Goal: Task Accomplishment & Management: Manage account settings

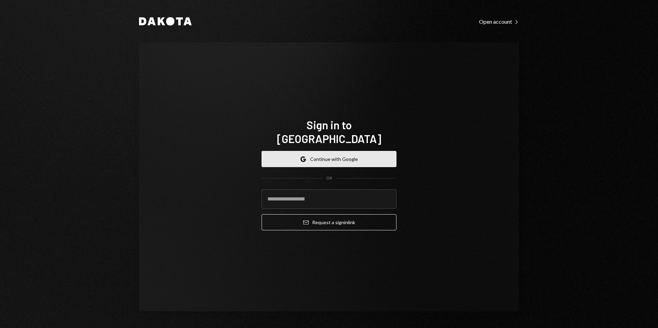
click at [327, 151] on button "Google Continue with Google" at bounding box center [329, 159] width 135 height 16
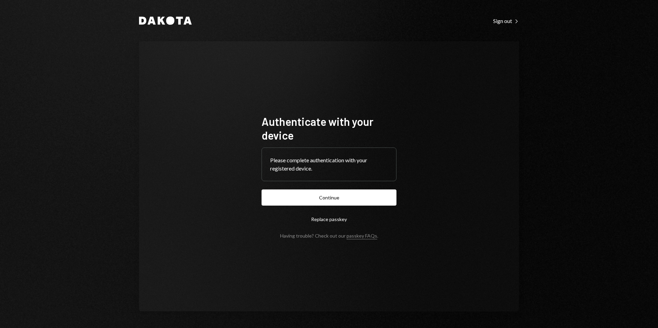
click at [352, 194] on button "Continue" at bounding box center [329, 198] width 135 height 16
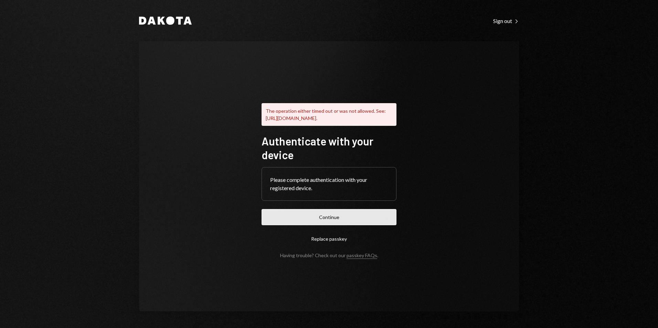
click at [347, 221] on button "Continue" at bounding box center [329, 217] width 135 height 16
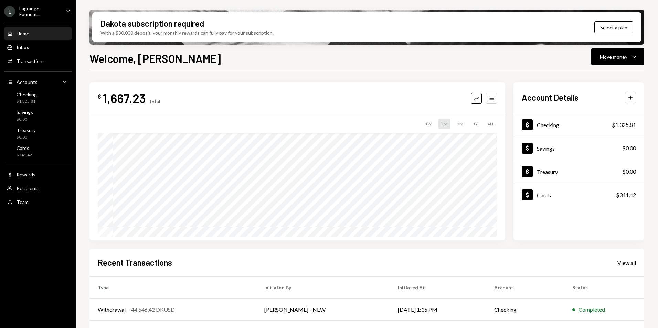
click at [35, 14] on div "Lagrange Foundat..." at bounding box center [39, 12] width 41 height 12
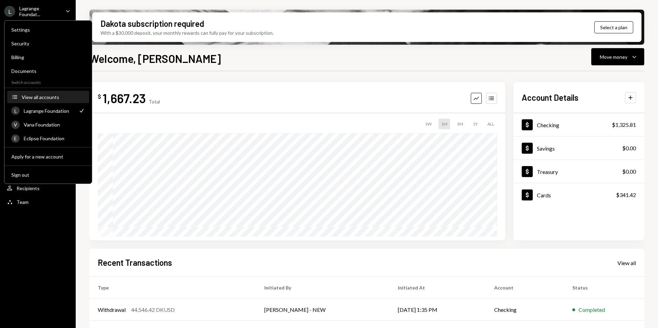
click at [38, 97] on div "View all accounts" at bounding box center [53, 97] width 63 height 6
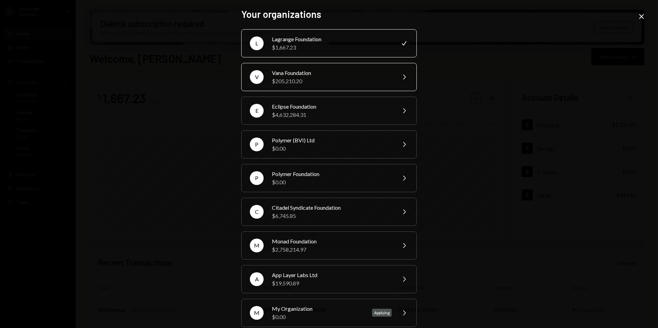
click at [302, 74] on div "Vana Foundation" at bounding box center [332, 73] width 120 height 8
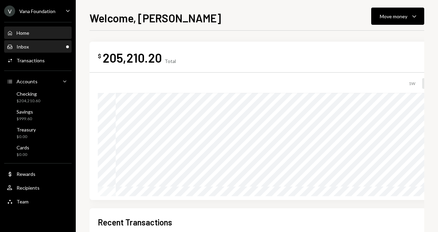
click at [56, 50] on div "Inbox Inbox" at bounding box center [38, 47] width 62 height 12
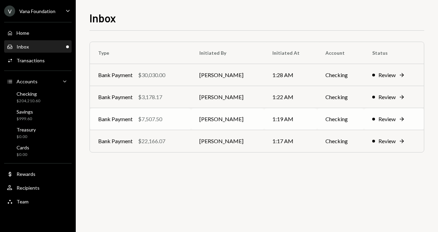
click at [182, 126] on td "Bank Payment $7,507.50" at bounding box center [140, 119] width 101 height 22
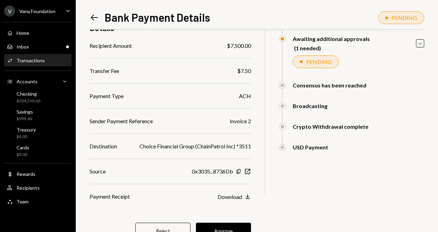
scroll to position [96, 0]
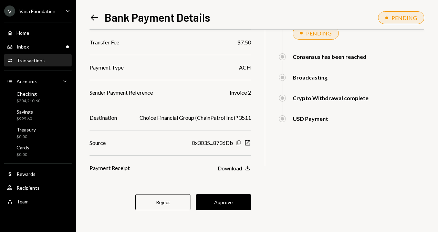
click at [242, 200] on button "Approve" at bounding box center [223, 202] width 55 height 16
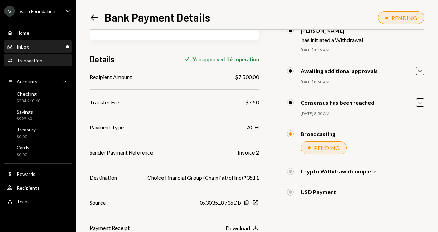
click at [39, 47] on div "Inbox Inbox" at bounding box center [38, 47] width 62 height 6
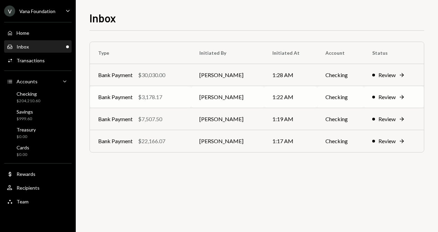
click at [169, 95] on div "Bank Payment $3,178.17" at bounding box center [140, 97] width 85 height 8
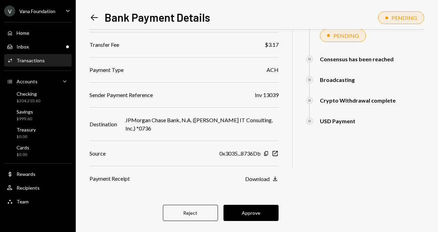
scroll to position [103, 0]
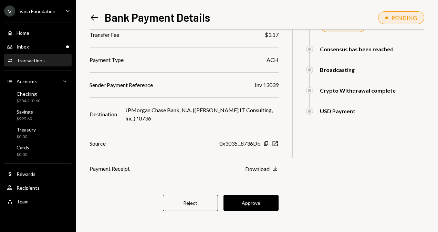
click at [253, 204] on button "Approve" at bounding box center [250, 203] width 55 height 16
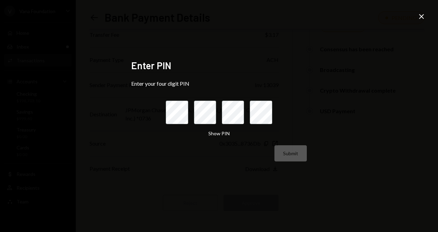
click at [424, 17] on icon "Close" at bounding box center [421, 16] width 8 height 8
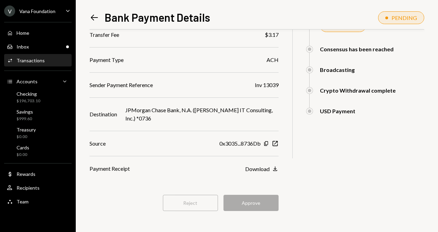
click at [33, 32] on div "Home Home" at bounding box center [38, 33] width 62 height 6
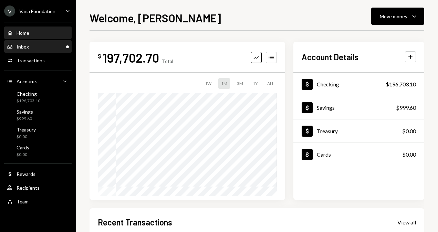
click at [31, 48] on div "Inbox Inbox" at bounding box center [38, 47] width 62 height 6
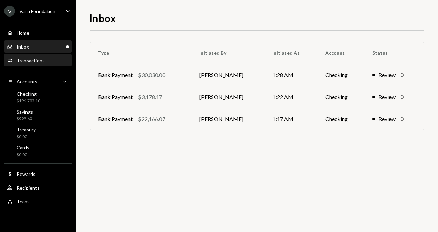
click at [34, 64] on div "Activities Transactions" at bounding box center [38, 61] width 62 height 12
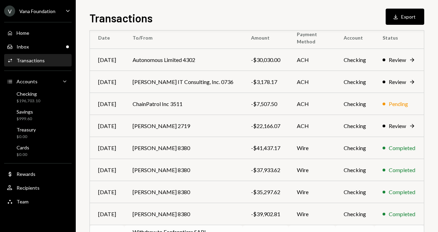
scroll to position [127, 0]
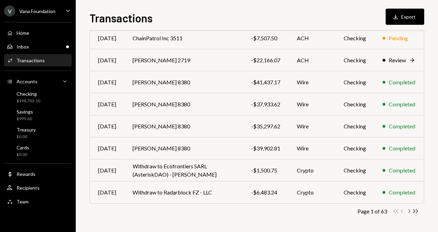
click at [410, 212] on icon "Chevron Right" at bounding box center [408, 211] width 7 height 7
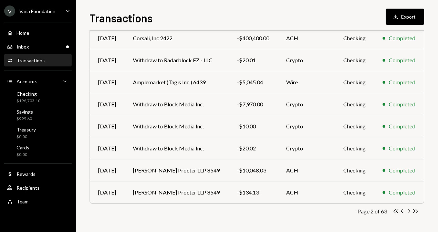
click at [408, 210] on icon "Chevron Right" at bounding box center [408, 211] width 7 height 7
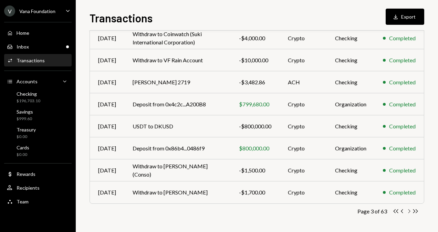
click at [407, 211] on icon "Chevron Right" at bounding box center [408, 211] width 7 height 7
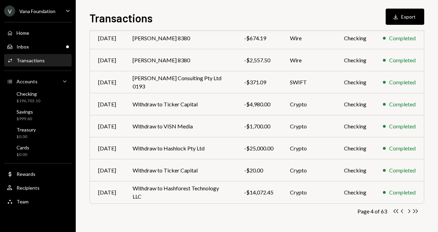
click at [407, 211] on icon "Chevron Right" at bounding box center [408, 211] width 7 height 7
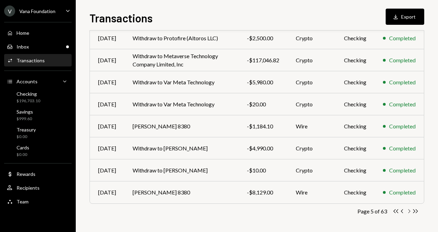
click at [408, 212] on icon "Chevron Right" at bounding box center [408, 211] width 7 height 7
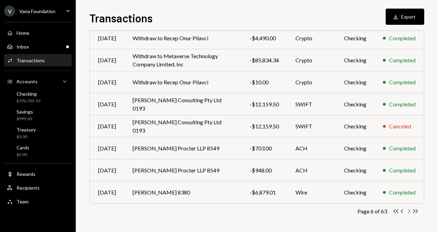
click at [408, 209] on icon "button" at bounding box center [409, 211] width 2 height 4
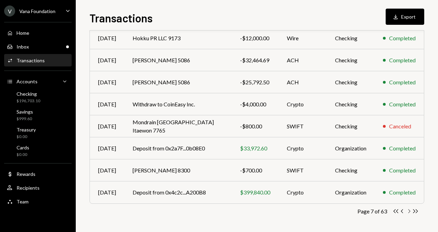
click at [409, 211] on icon "button" at bounding box center [409, 211] width 2 height 4
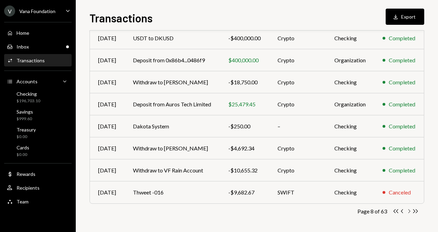
click at [410, 212] on icon "Chevron Right" at bounding box center [408, 211] width 7 height 7
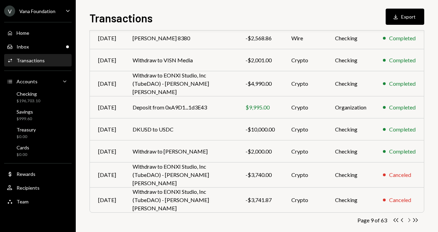
click at [411, 217] on icon "Chevron Right" at bounding box center [408, 220] width 7 height 7
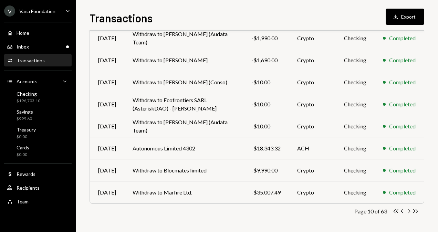
click at [408, 211] on icon "Chevron Right" at bounding box center [408, 211] width 7 height 7
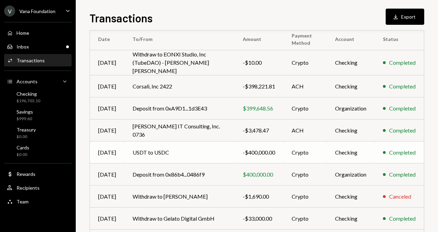
scroll to position [58, 0]
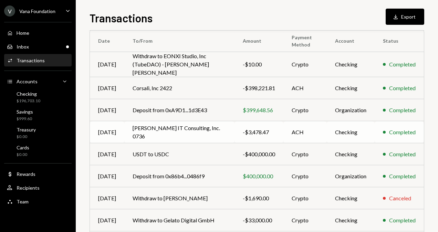
click at [192, 130] on td "[PERSON_NAME] IT Consulting, Inc. 0736" at bounding box center [179, 132] width 110 height 22
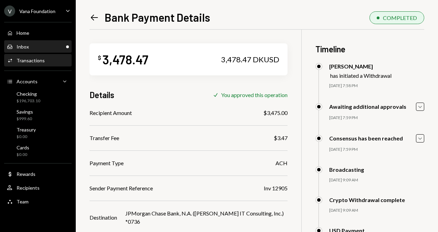
click at [39, 45] on div "Inbox Inbox" at bounding box center [38, 47] width 62 height 6
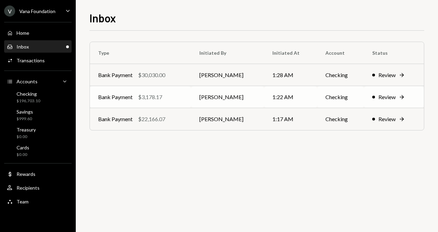
click at [186, 107] on td "Bank Payment $3,178.17" at bounding box center [140, 97] width 101 height 22
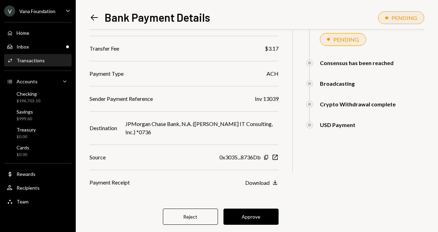
scroll to position [104, 0]
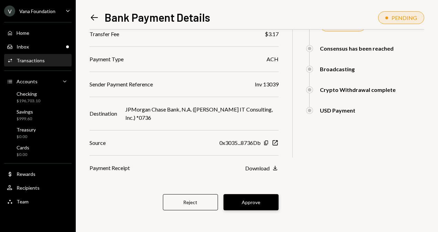
click at [242, 198] on button "Approve" at bounding box center [250, 202] width 55 height 16
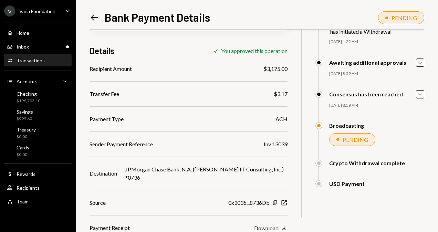
scroll to position [44, 0]
click at [94, 20] on icon "Left Arrow" at bounding box center [94, 18] width 10 height 10
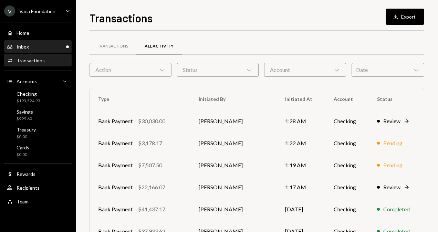
click at [23, 48] on div "Inbox" at bounding box center [23, 47] width 12 height 6
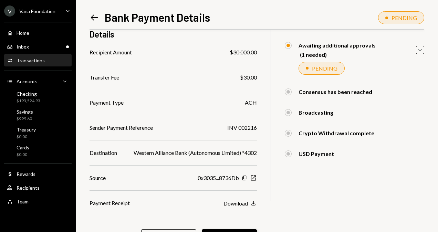
scroll to position [96, 0]
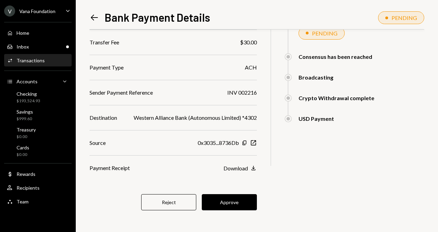
click at [245, 198] on button "Approve" at bounding box center [229, 202] width 55 height 16
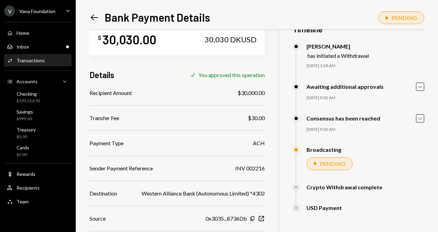
scroll to position [36, 0]
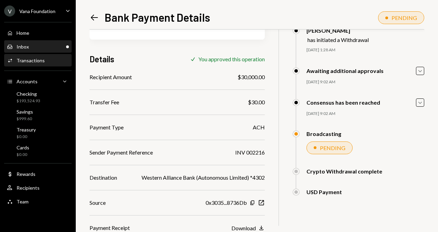
click at [61, 48] on div "Inbox Inbox" at bounding box center [38, 47] width 62 height 6
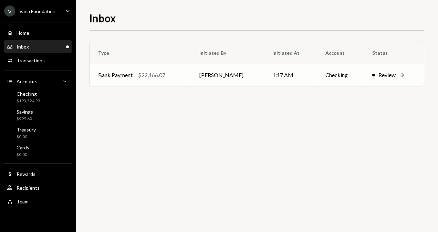
click at [161, 70] on td "Bank Payment $22,166.07" at bounding box center [140, 75] width 101 height 22
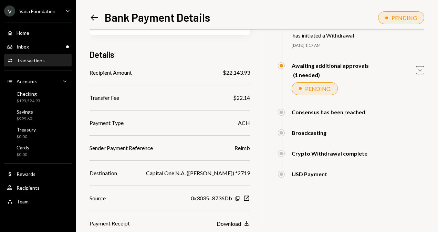
scroll to position [69, 0]
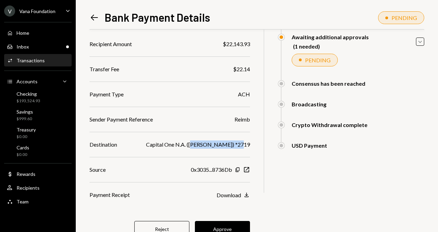
drag, startPoint x: 208, startPoint y: 144, endPoint x: 255, endPoint y: 142, distance: 47.2
click at [255, 142] on div "$ 22,166.07 22,166.07 DKUSD Details Recipient Amount $22,143.93 Transfer Fee $2…" at bounding box center [256, 110] width 335 height 298
drag, startPoint x: 255, startPoint y: 142, endPoint x: 218, endPoint y: 159, distance: 40.3
click at [218, 159] on div "Recipient Amount $22,143.93 Transfer Fee $22.14 Payment Type ACH Sender Payment…" at bounding box center [169, 119] width 160 height 159
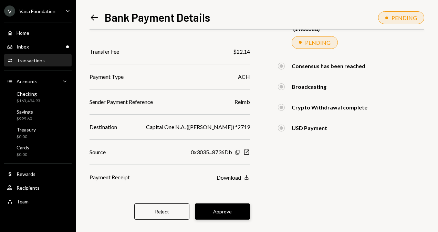
scroll to position [96, 0]
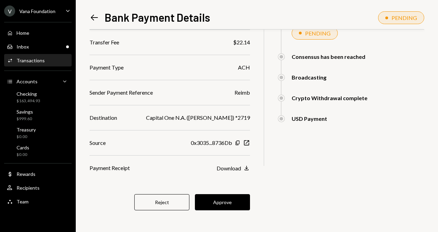
click at [222, 200] on button "Approve" at bounding box center [222, 202] width 55 height 16
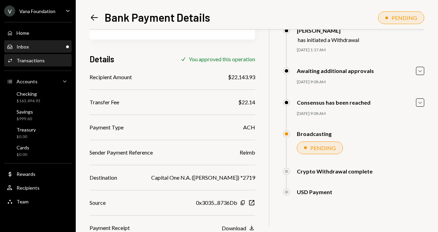
click at [47, 47] on div "Inbox Inbox" at bounding box center [38, 47] width 62 height 6
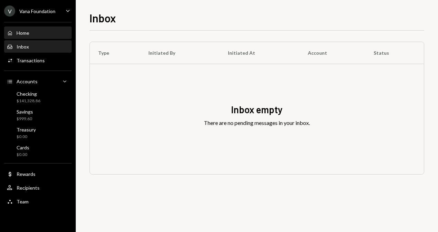
click at [37, 34] on div "Home Home" at bounding box center [38, 33] width 62 height 6
